Goal: Navigation & Orientation: Understand site structure

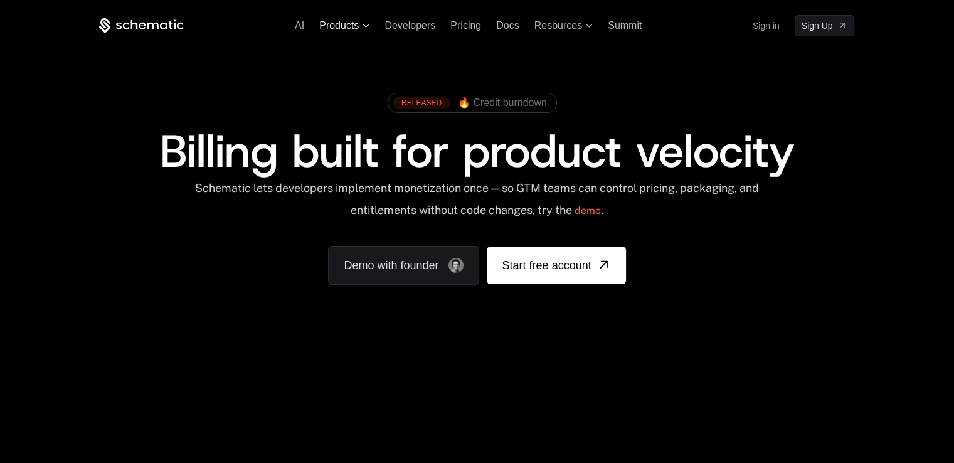
click at [354, 23] on span "Products" at bounding box center [338, 25] width 39 height 11
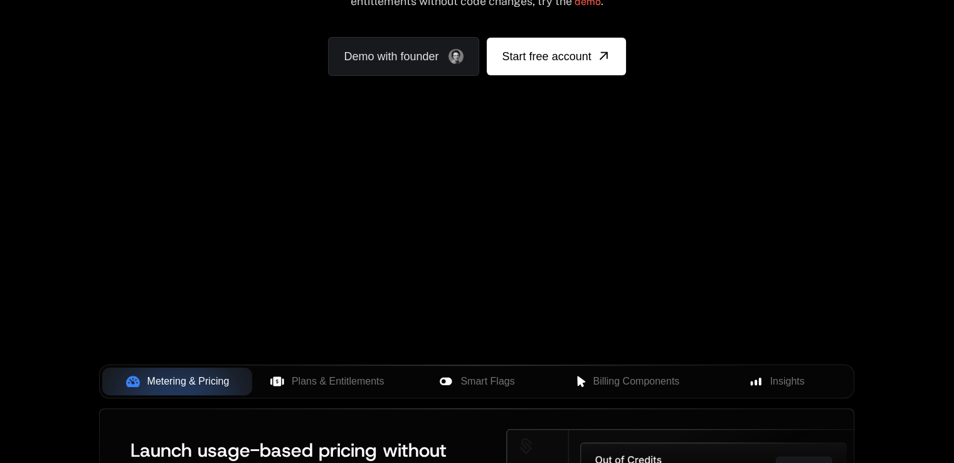
click at [880, 211] on div "Your browser does not support the video tag." at bounding box center [476, 161] width 815 height 528
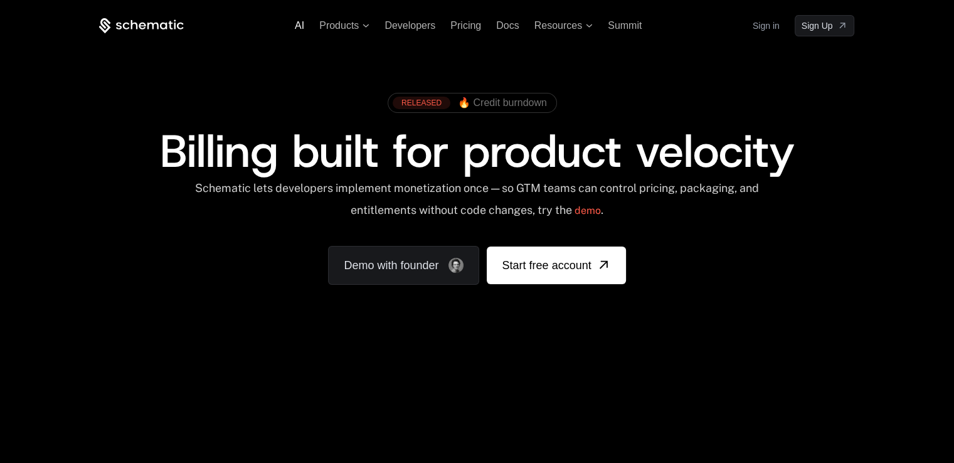
click at [300, 23] on span "AI" at bounding box center [299, 25] width 9 height 11
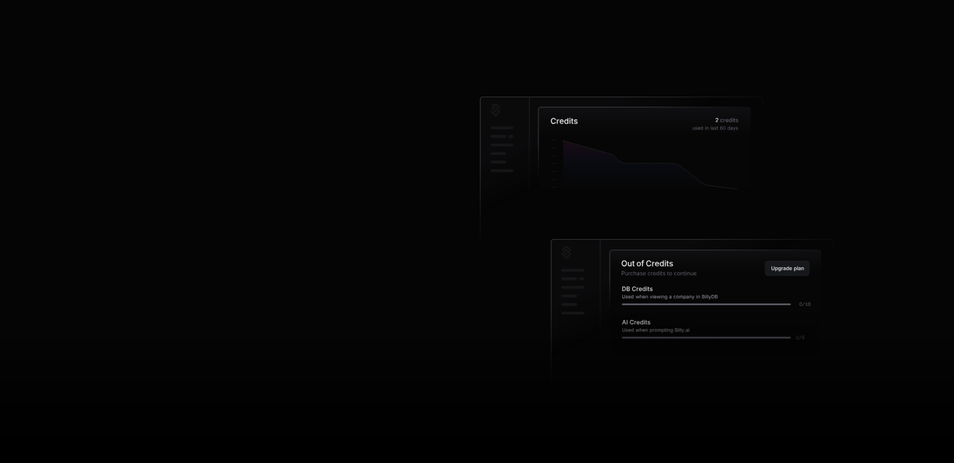
click at [300, 23] on span "AI" at bounding box center [299, 25] width 9 height 11
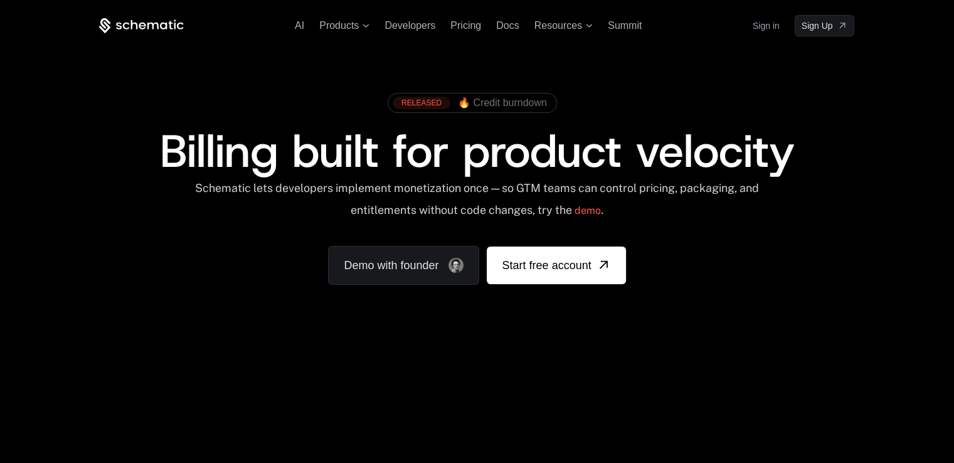
click at [202, 210] on div "Schematic lets developers implement monetization once — so GTM teams can contro…" at bounding box center [477, 203] width 566 height 45
click at [564, 29] on span "Resources" at bounding box center [558, 25] width 48 height 11
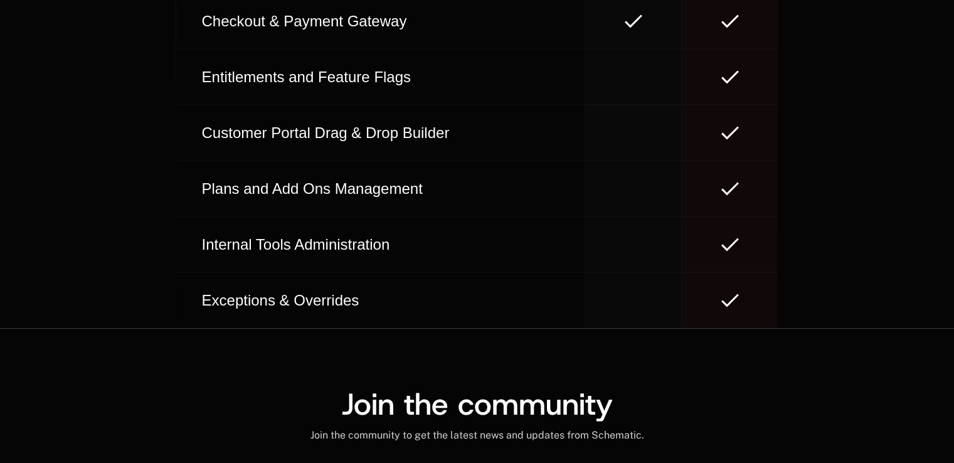
scroll to position [7871, 0]
